Goal: Task Accomplishment & Management: Use online tool/utility

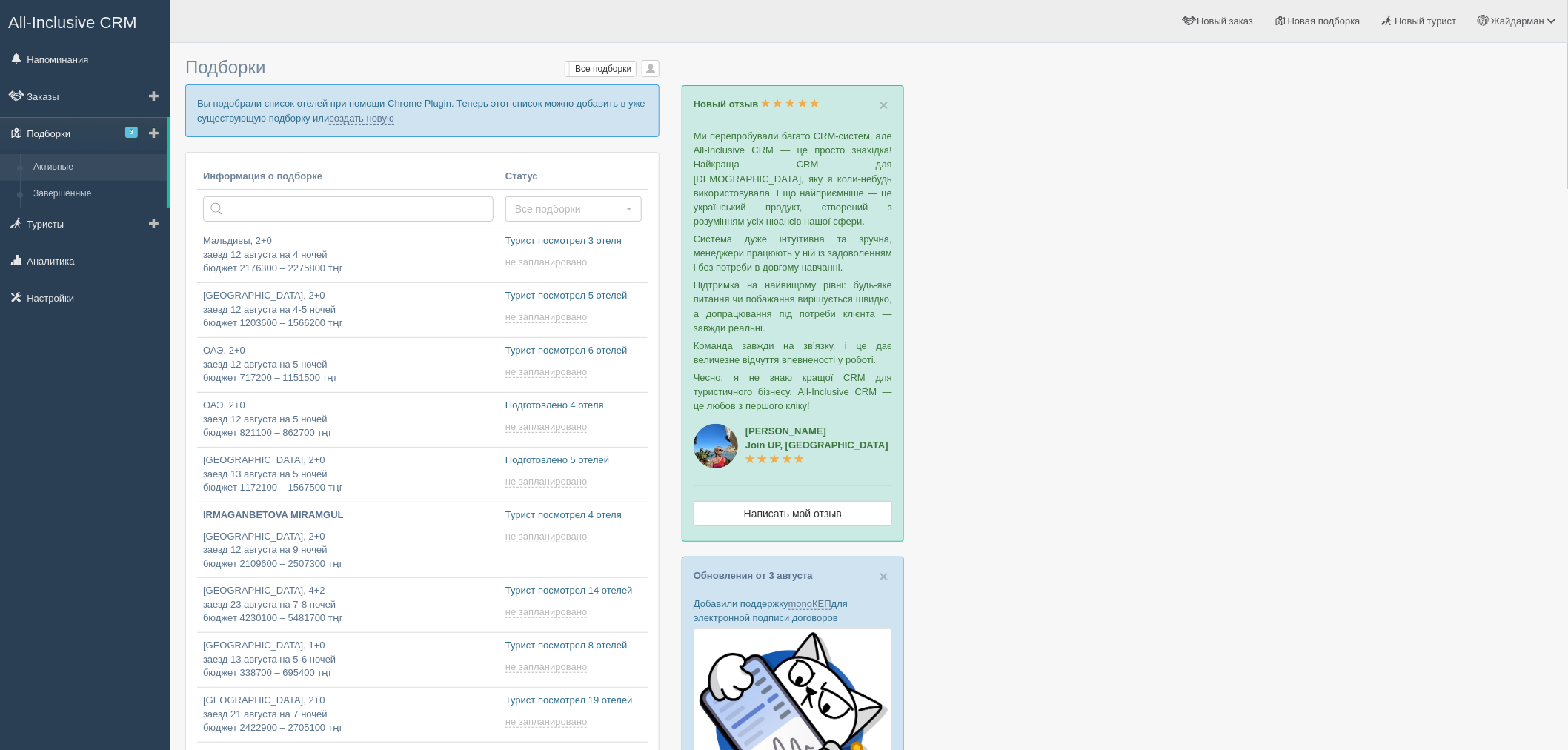
click at [131, 130] on span "3" at bounding box center [131, 132] width 13 height 11
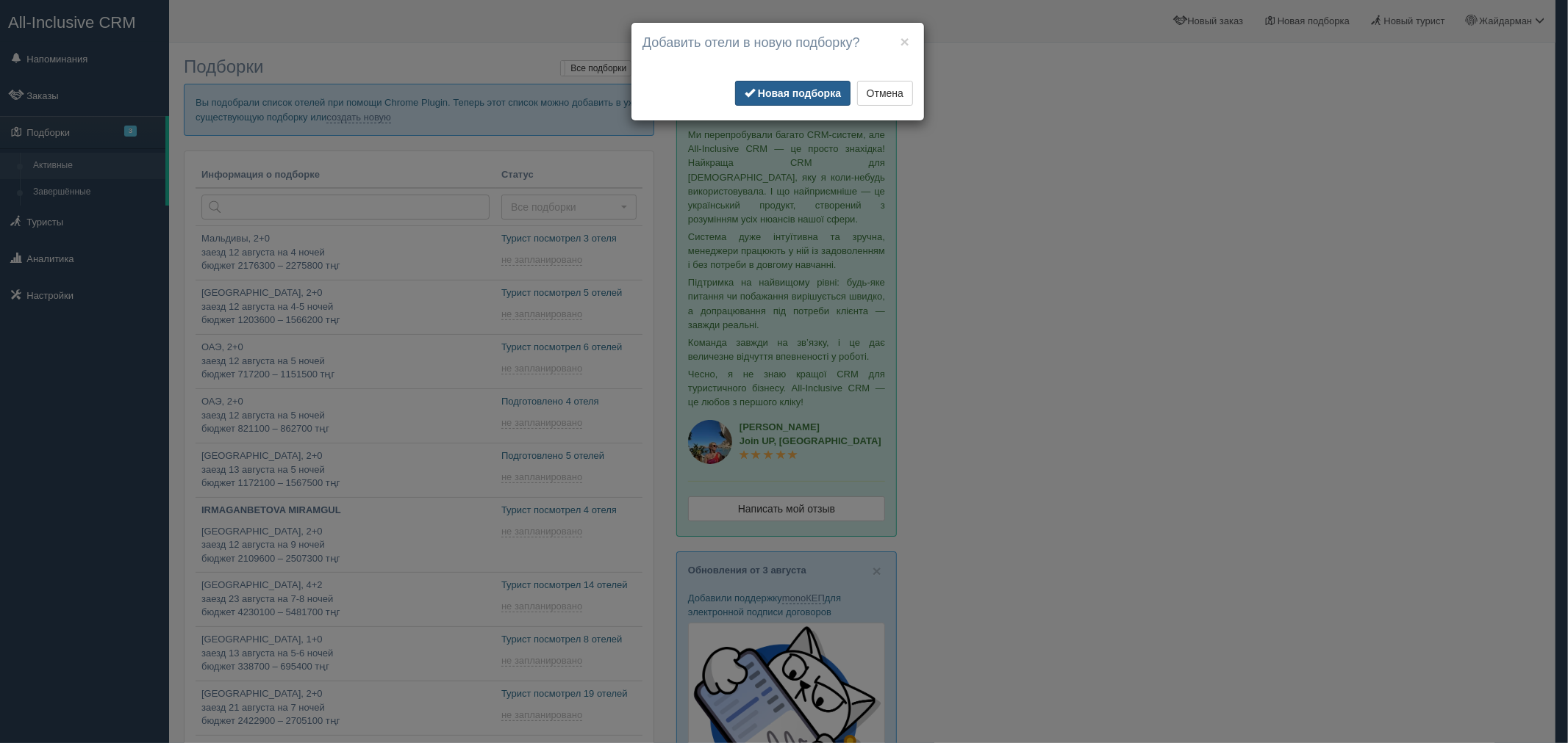
click at [787, 88] on b "Новая подборка" at bounding box center [799, 94] width 83 height 12
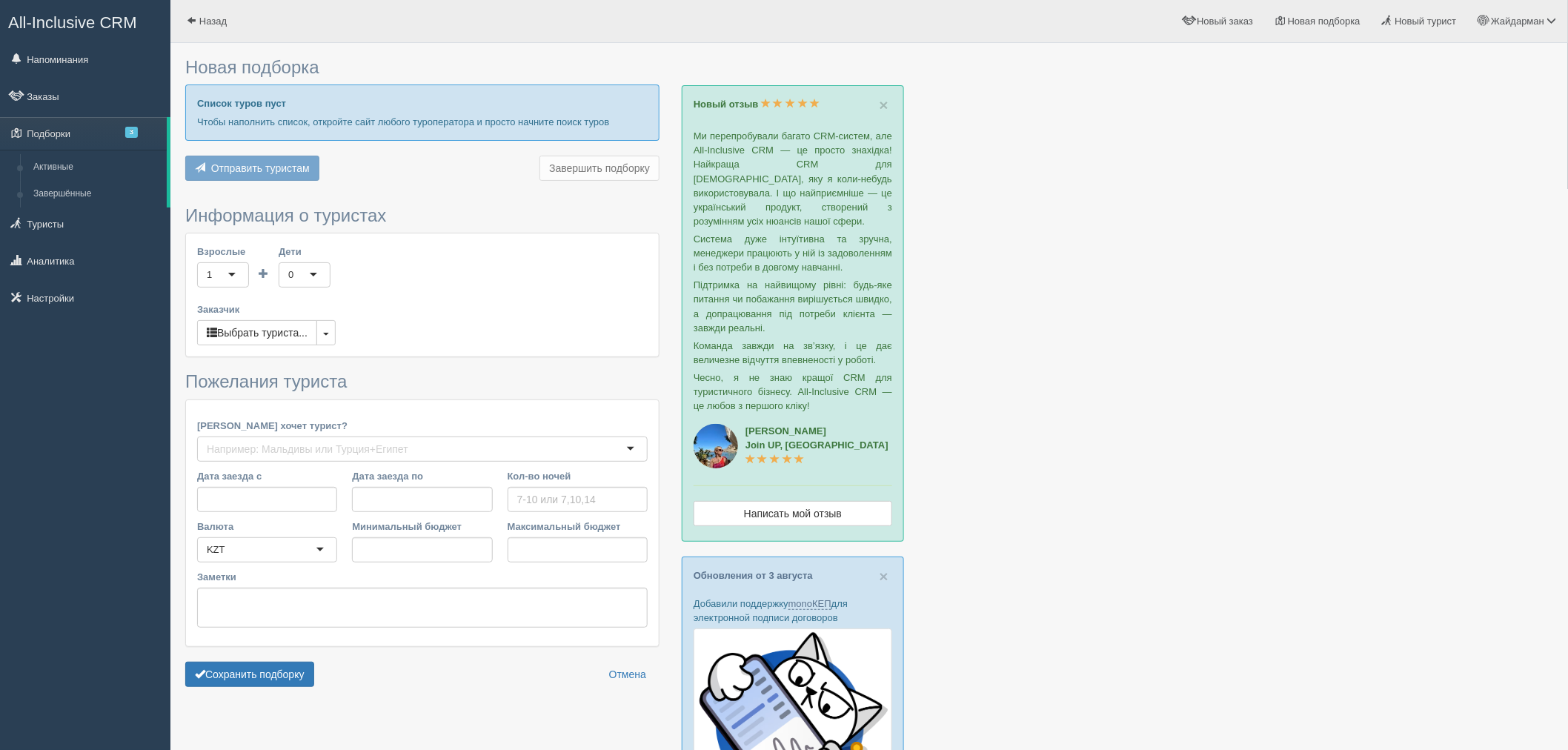
type input "4"
type input "674300"
type input "680300"
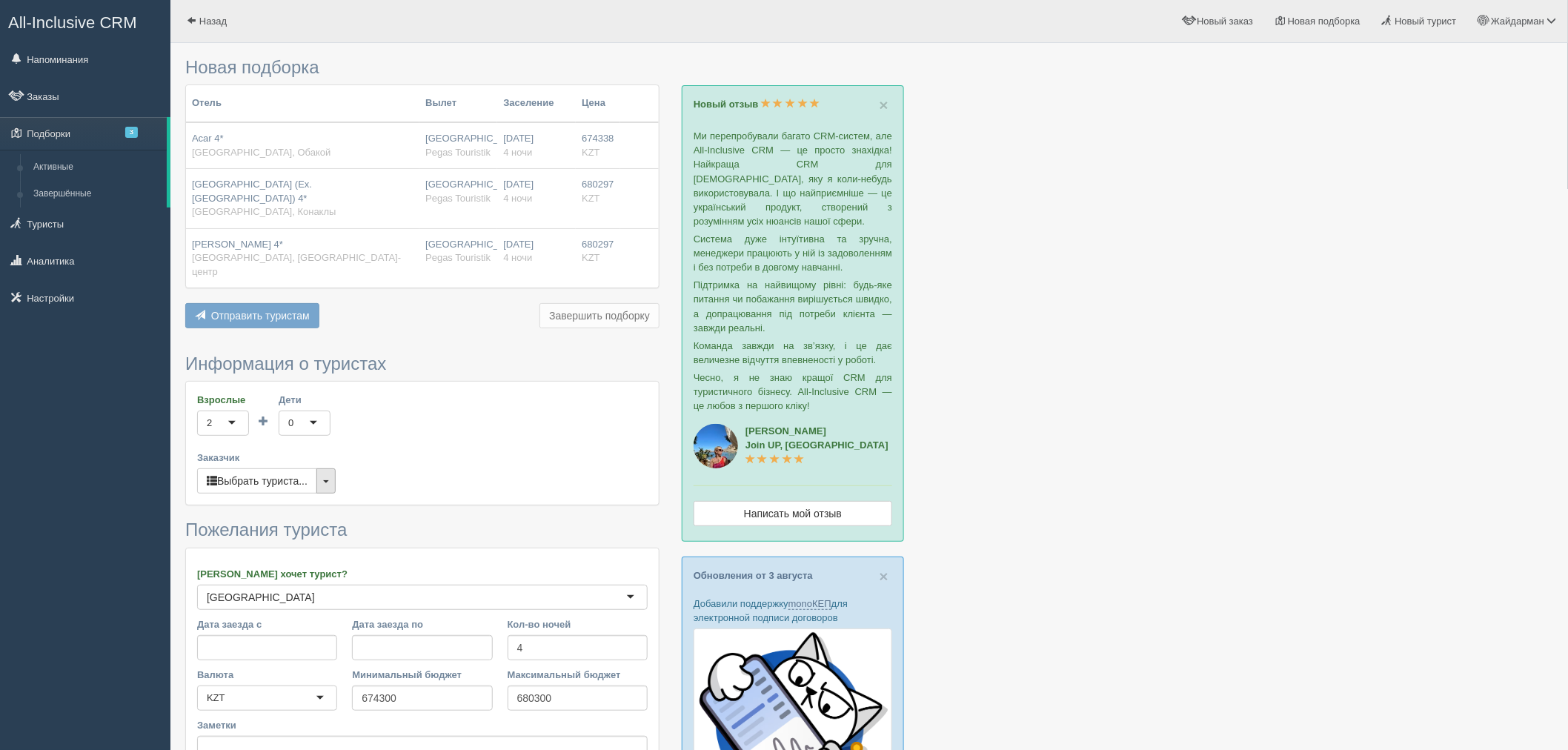
click at [334, 468] on button "button" at bounding box center [326, 481] width 20 height 26
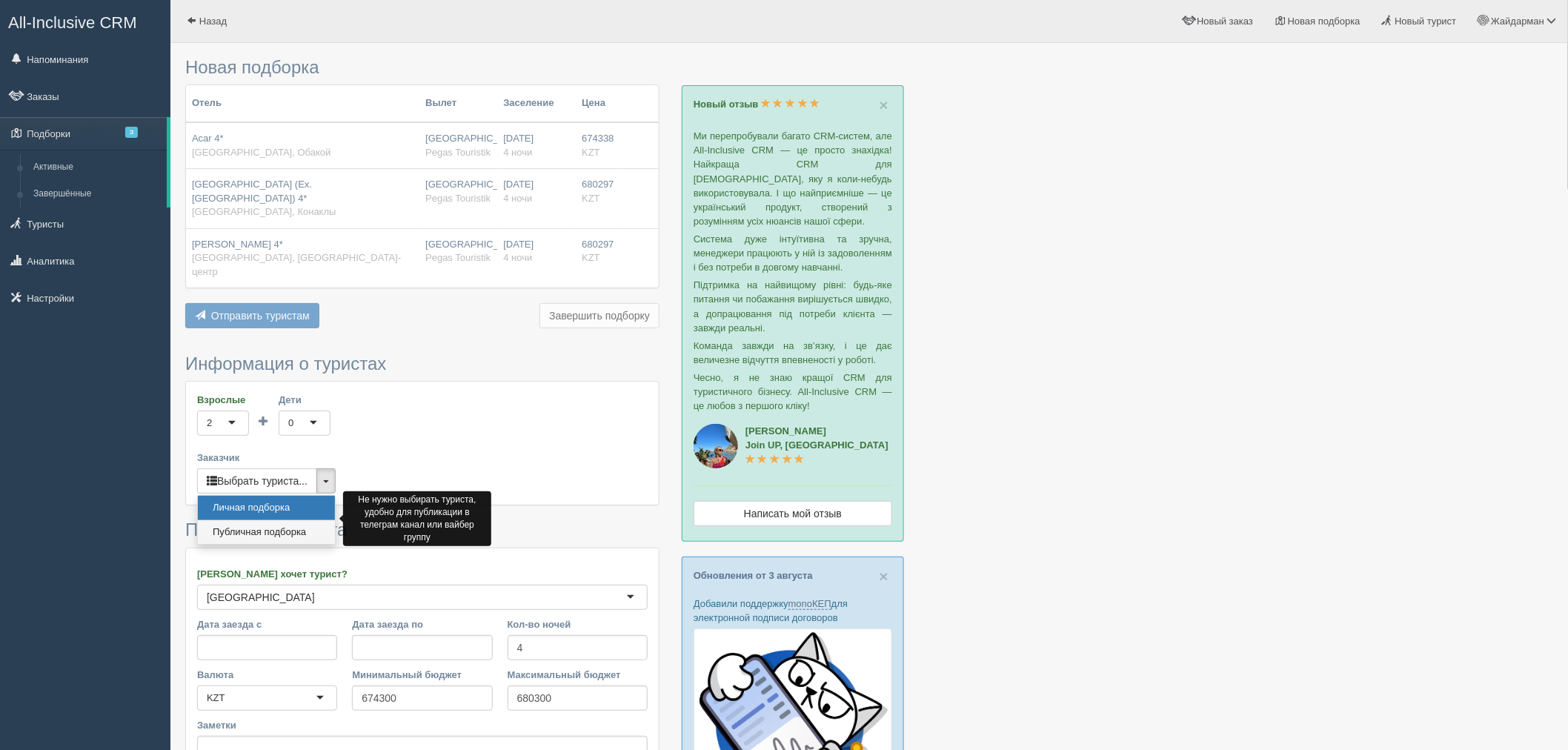
click at [308, 520] on link "Публичная подборка" at bounding box center [266, 532] width 137 height 25
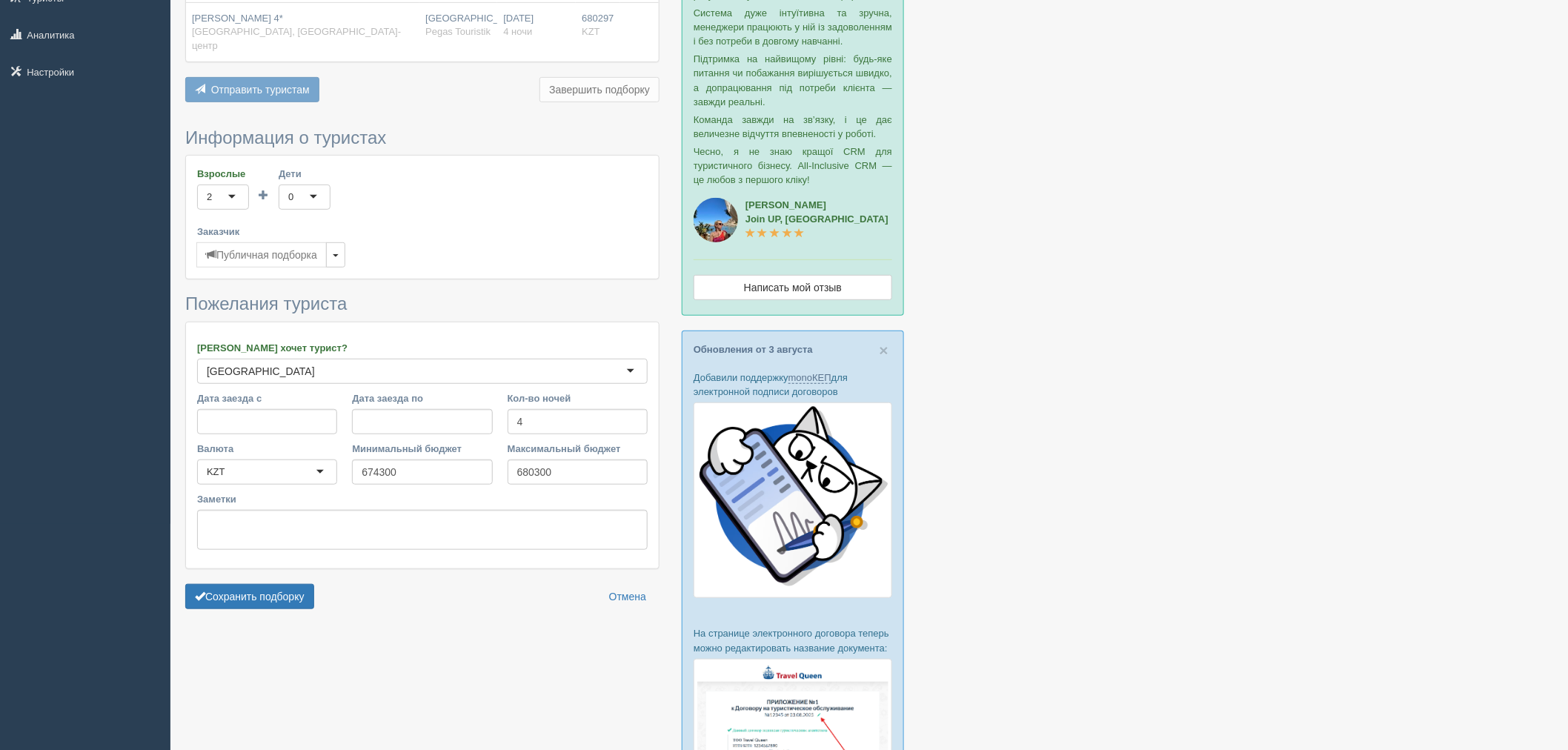
scroll to position [247, 0]
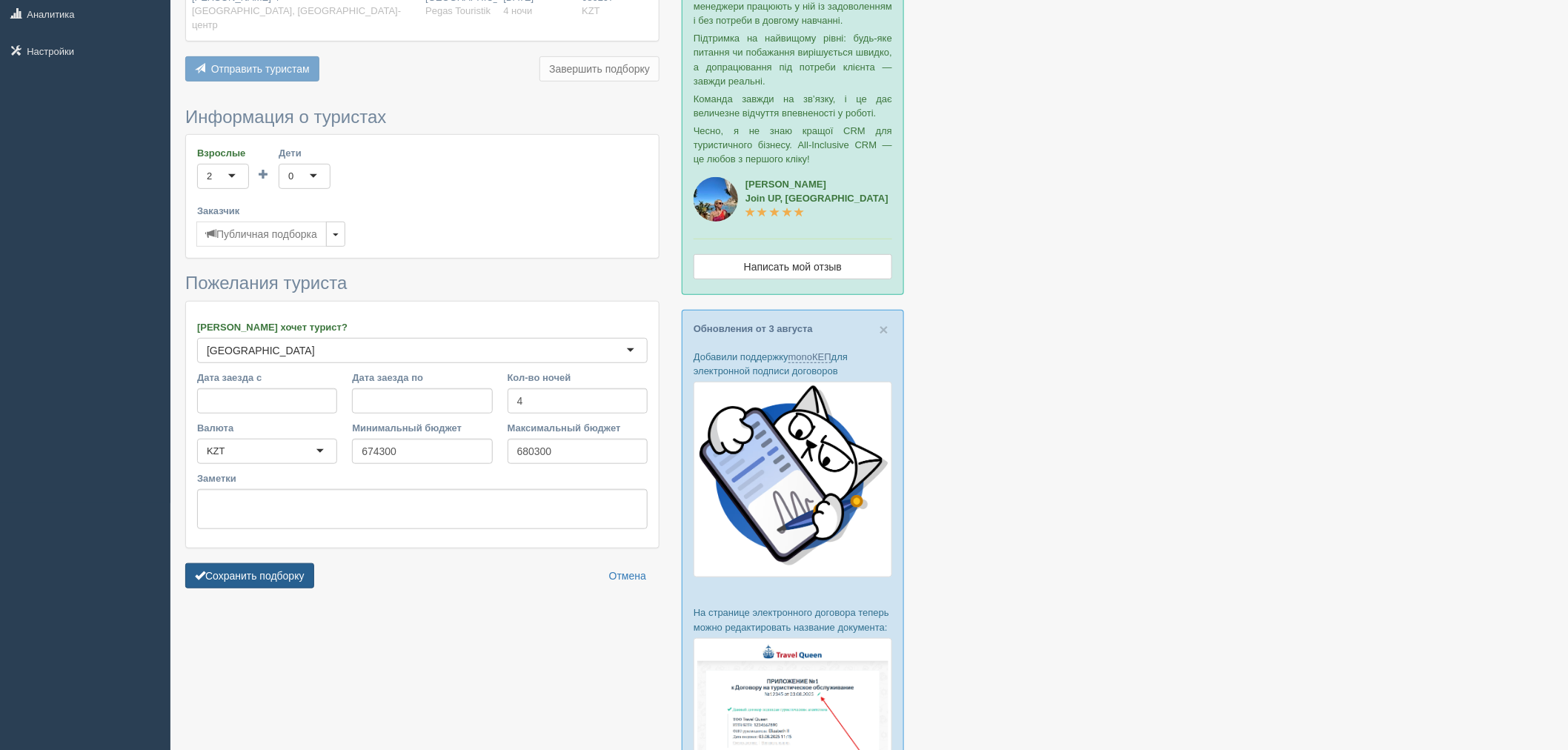
drag, startPoint x: 291, startPoint y: 560, endPoint x: 296, endPoint y: 551, distance: 10.3
click at [292, 564] on button "Сохранить подборку" at bounding box center [249, 577] width 129 height 26
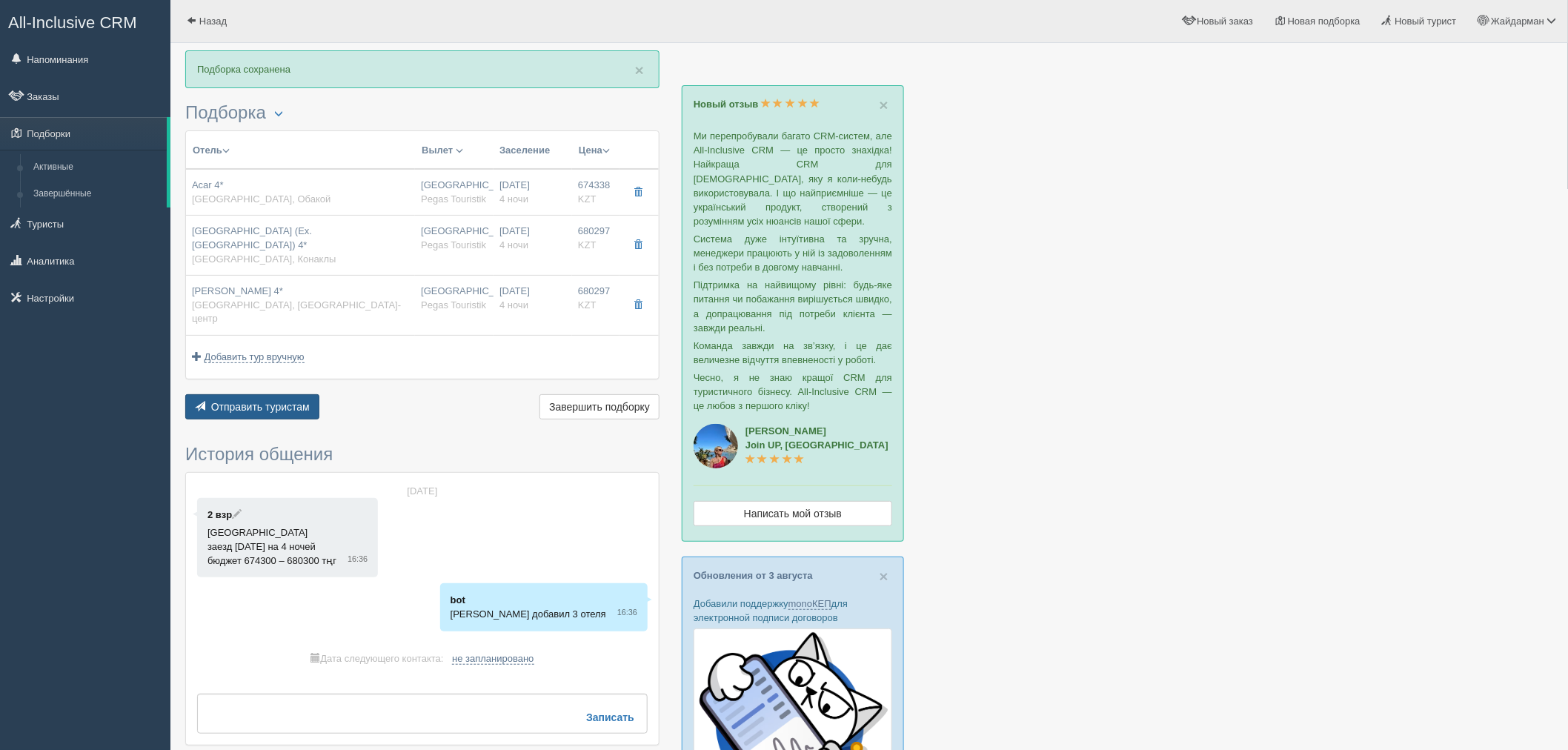
click at [276, 401] on span "Отправить туристам" at bounding box center [260, 407] width 98 height 12
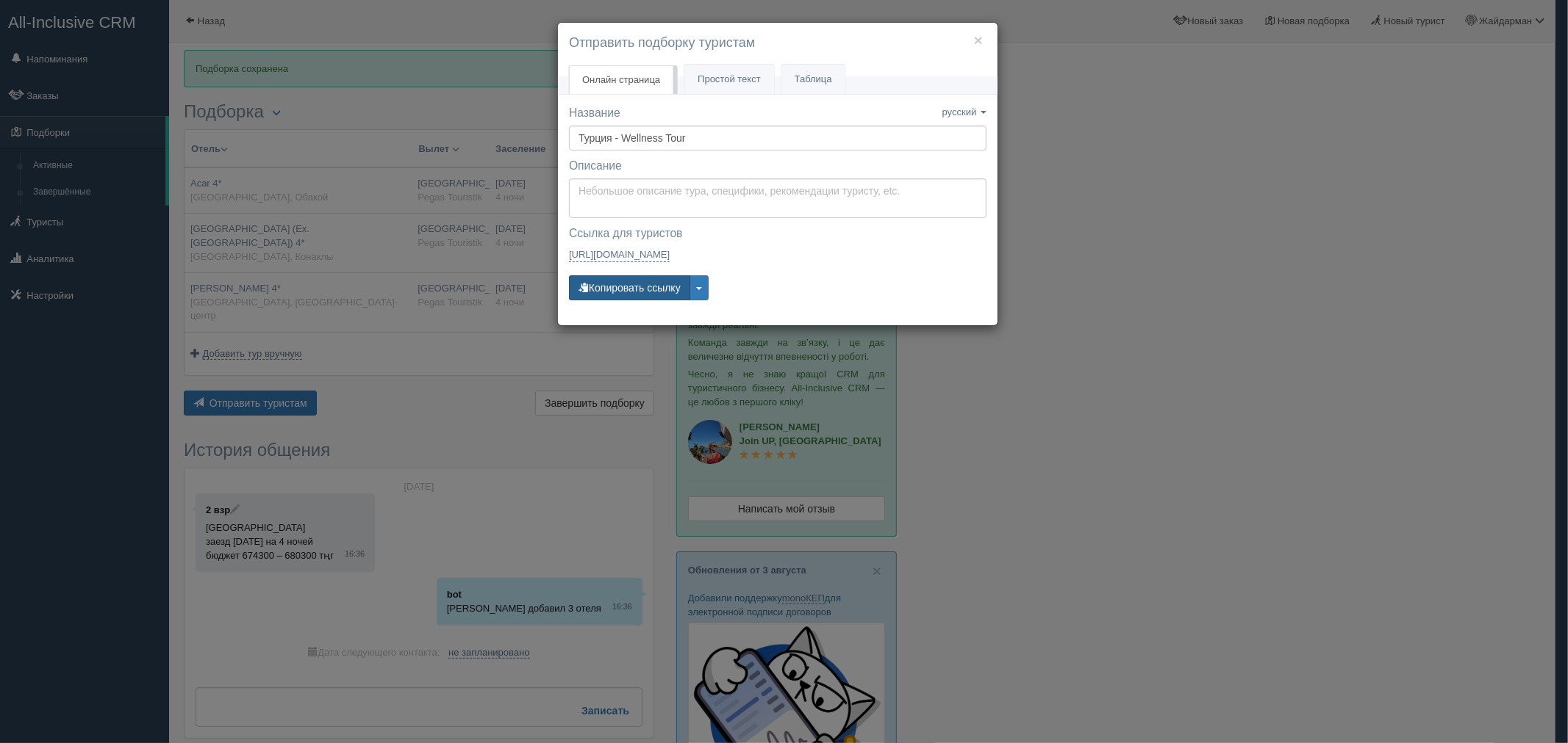
click at [637, 292] on button "Копировать ссылку" at bounding box center [629, 288] width 121 height 25
